Goal: Task Accomplishment & Management: Complete application form

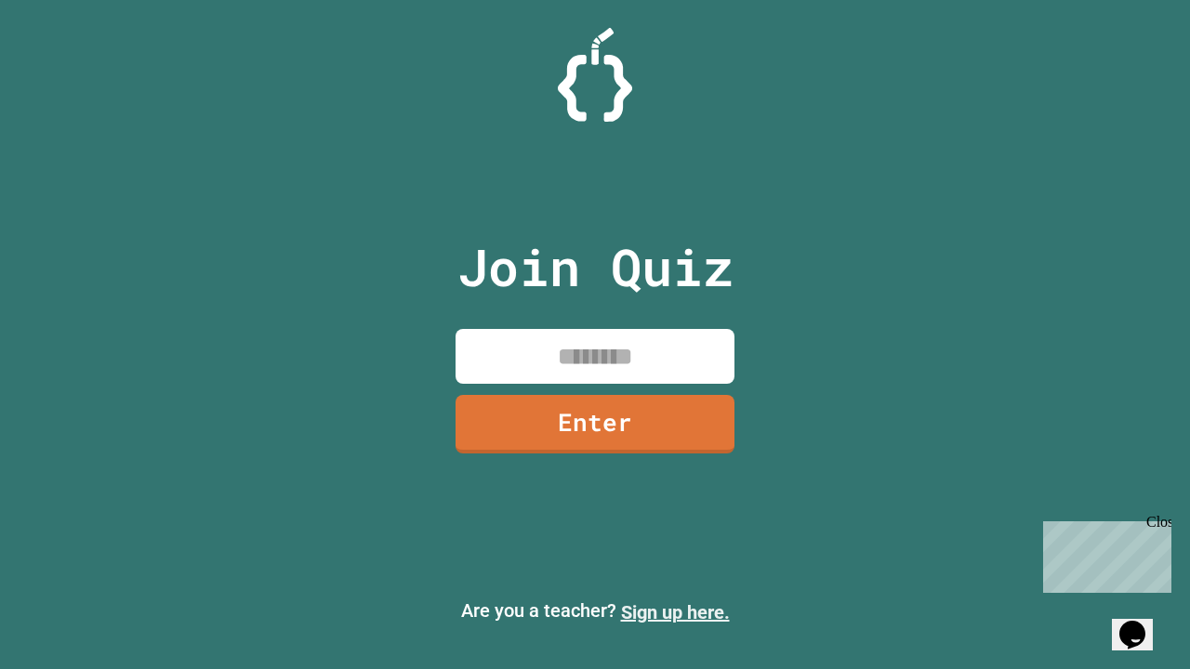
click at [675, 613] on link "Sign up here." at bounding box center [675, 612] width 109 height 22
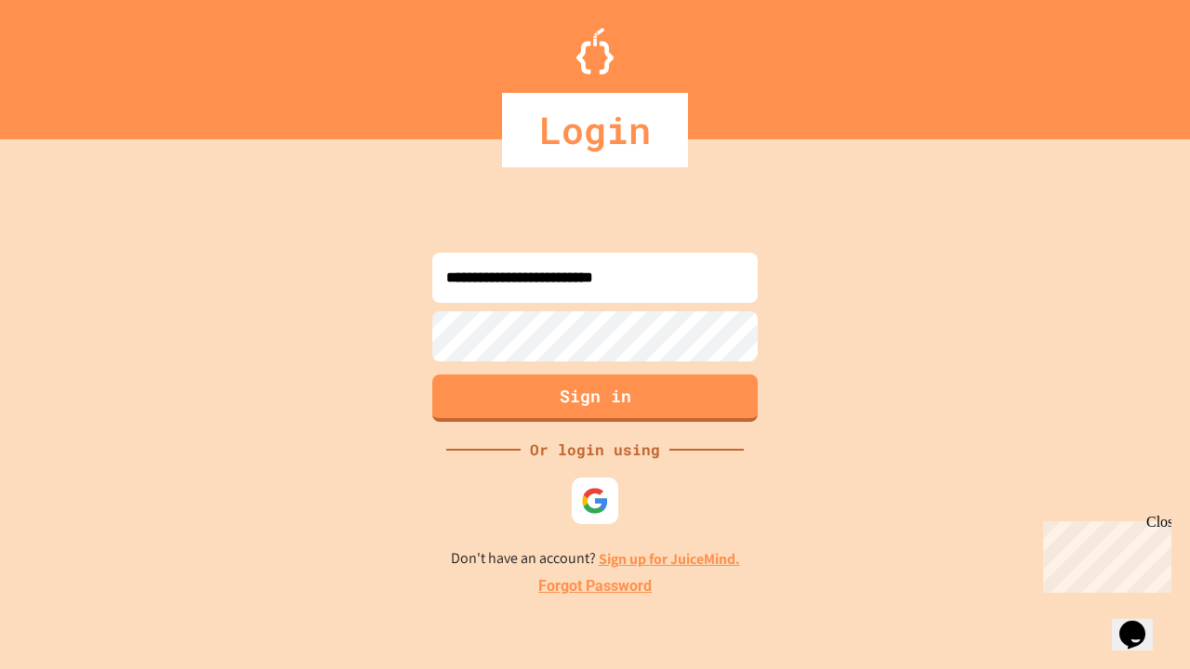
type input "**********"
